Goal: Find specific page/section: Find specific page/section

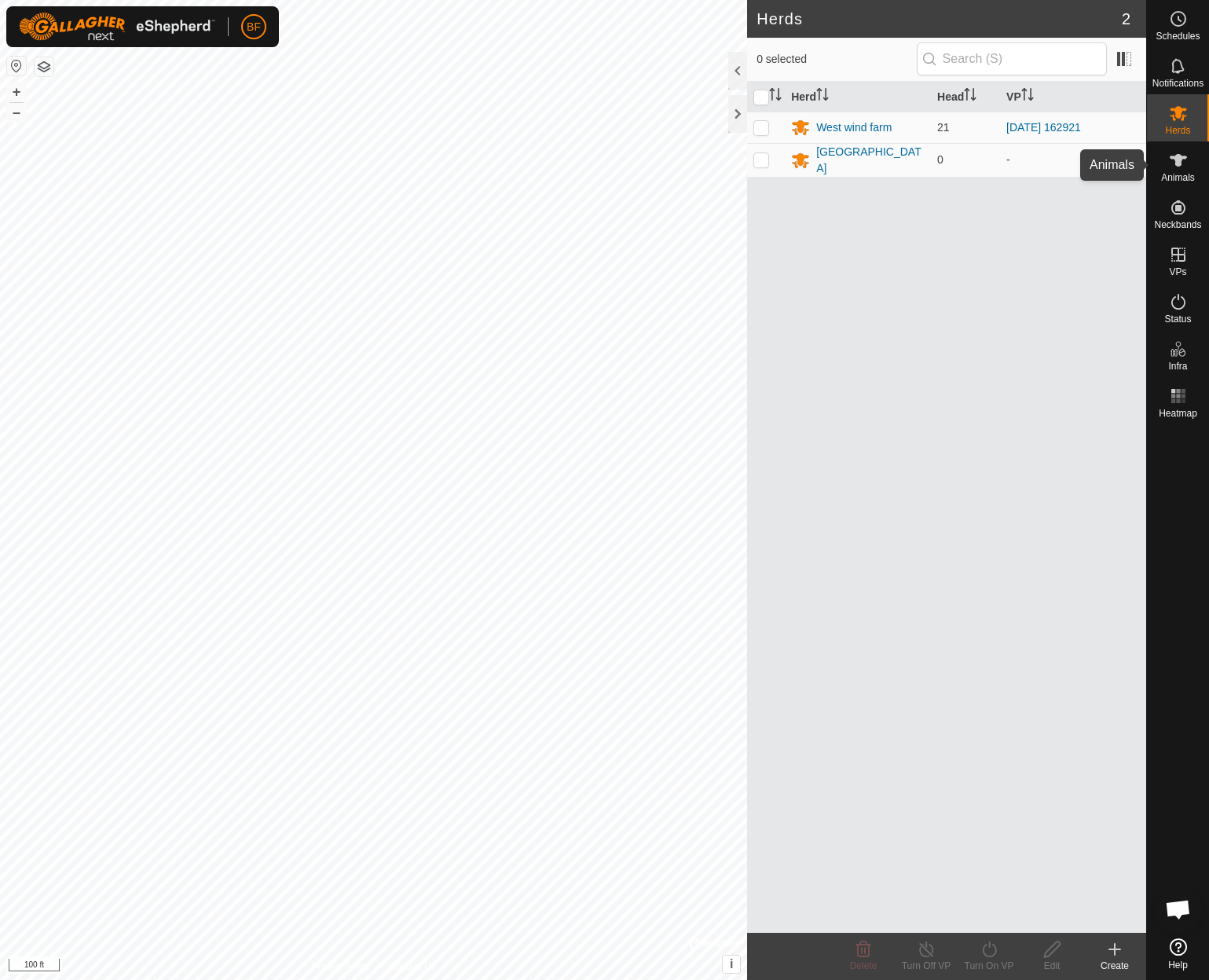
click at [1185, 154] on icon at bounding box center [1177, 159] width 18 height 18
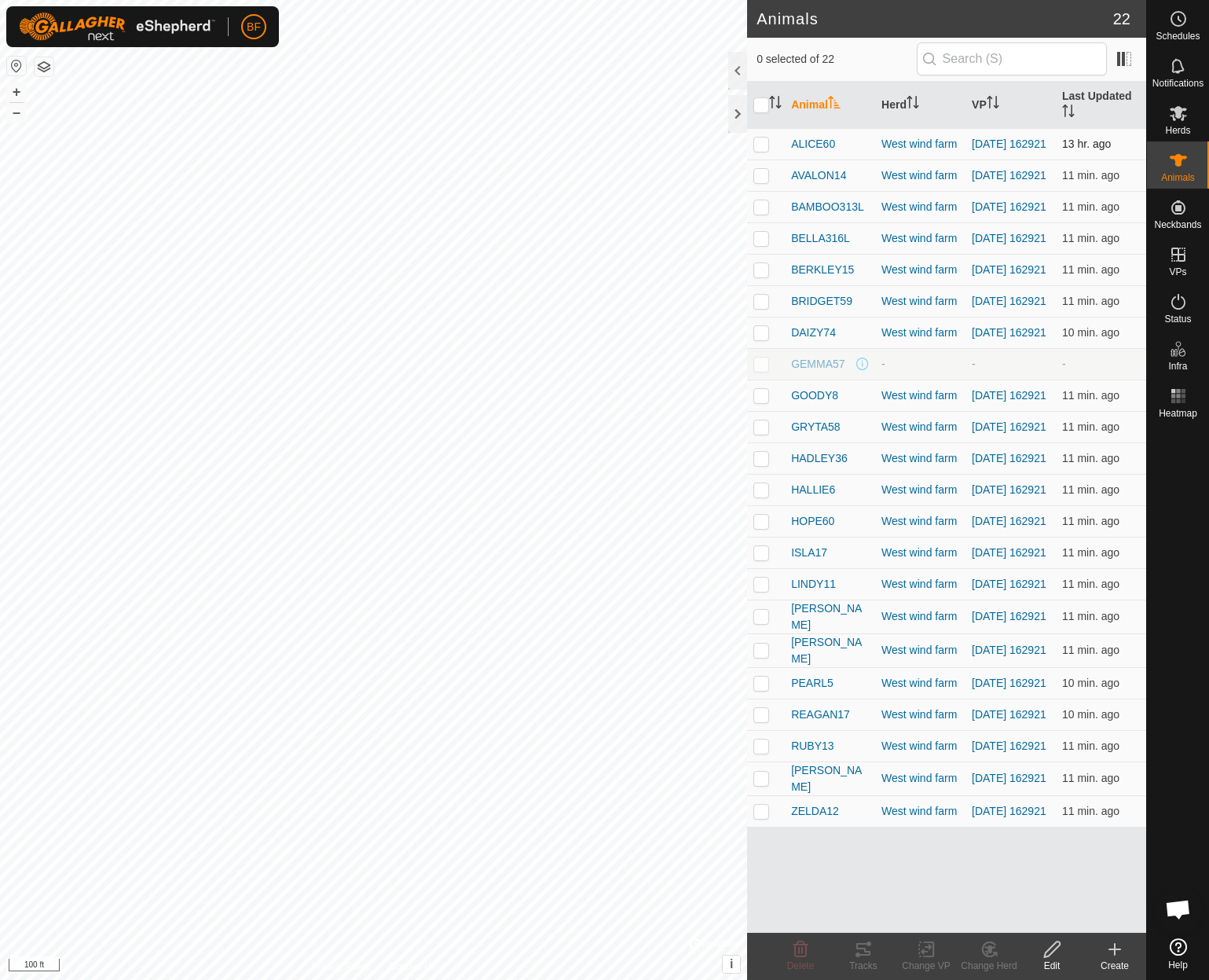
click at [763, 144] on p-checkbox at bounding box center [761, 144] width 16 height 13
checkbox input "true"
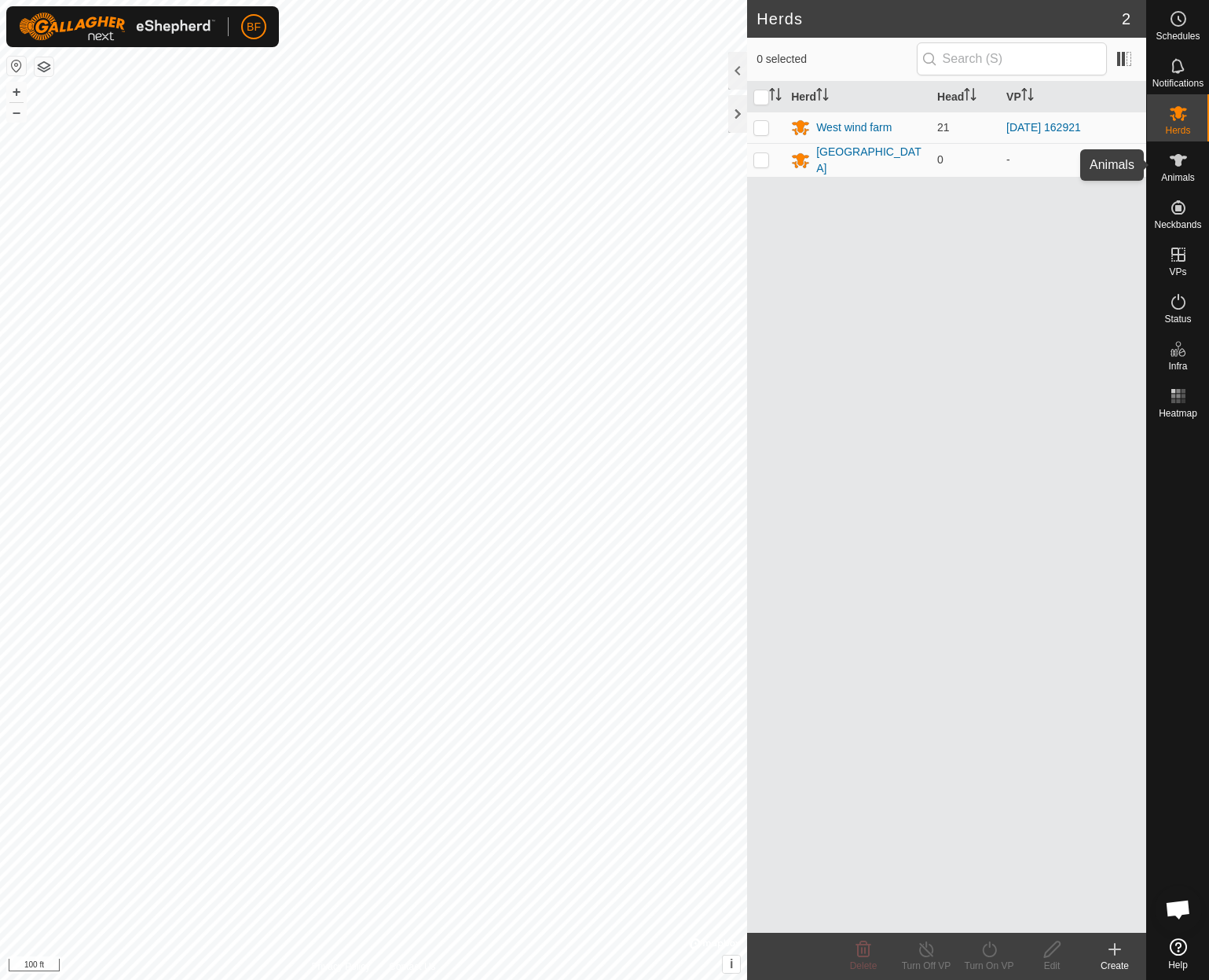
click at [1176, 170] on es-animals-svg-icon at bounding box center [1178, 160] width 28 height 25
